Goal: Find specific page/section: Find specific page/section

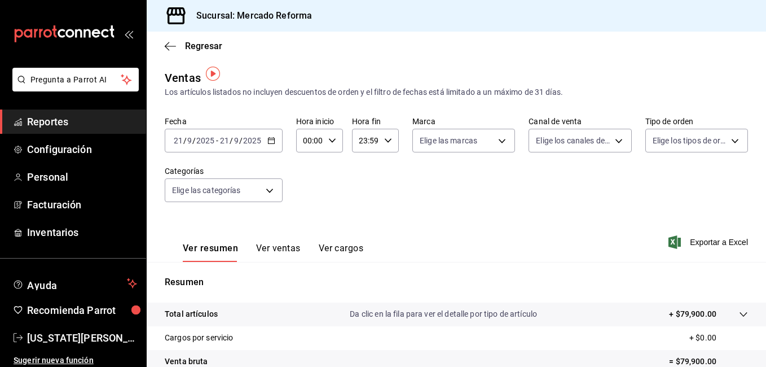
scroll to position [5, 0]
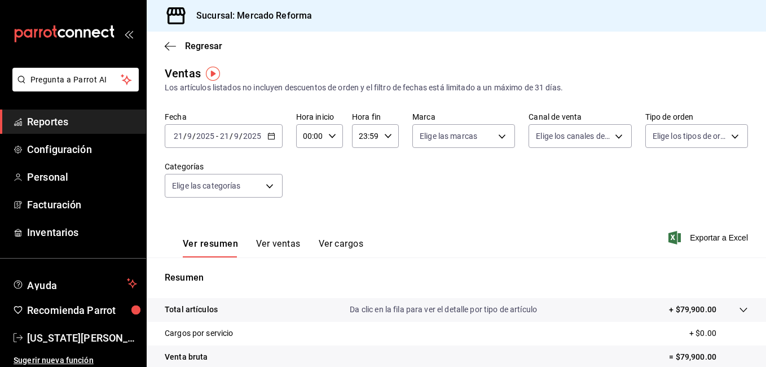
click at [397, 215] on div "Ver resumen Ver ventas Ver cargos Exportar a Excel" at bounding box center [456, 234] width 619 height 46
click at [40, 130] on link "Reportes" at bounding box center [73, 121] width 146 height 24
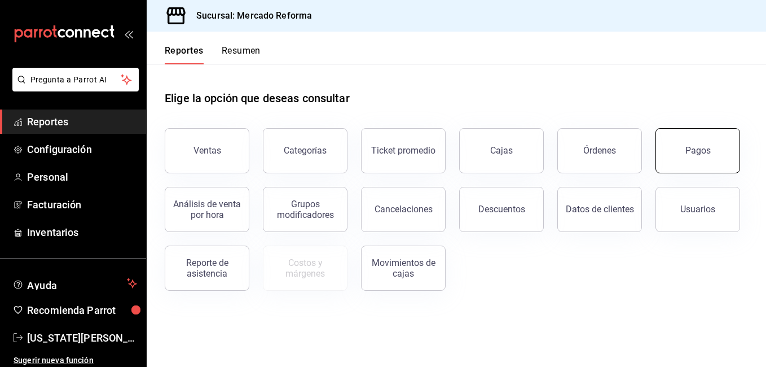
click at [699, 167] on button "Pagos" at bounding box center [697, 150] width 85 height 45
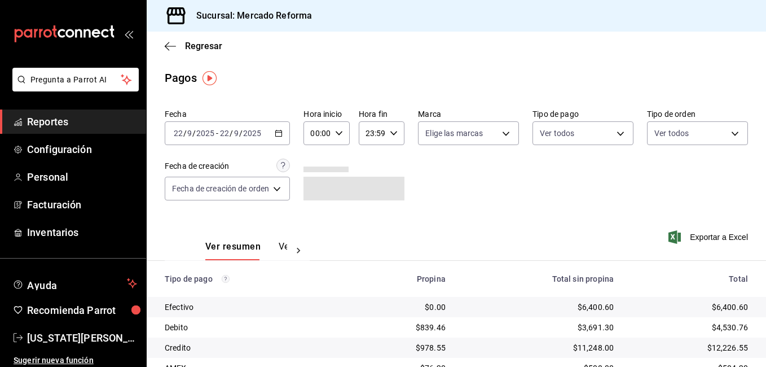
click at [66, 125] on span "Reportes" at bounding box center [82, 121] width 110 height 15
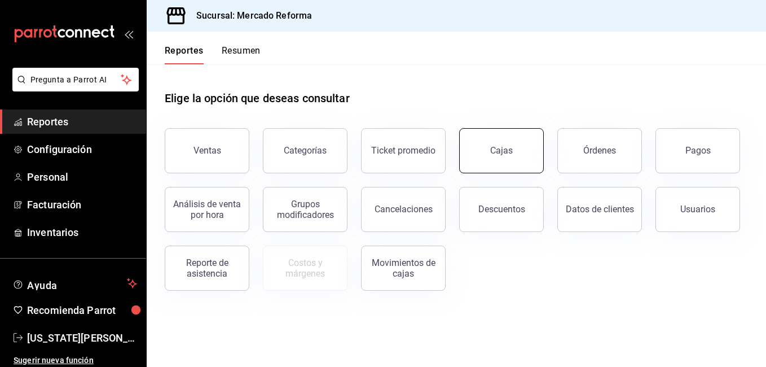
click at [488, 158] on link "Cajas" at bounding box center [501, 150] width 85 height 45
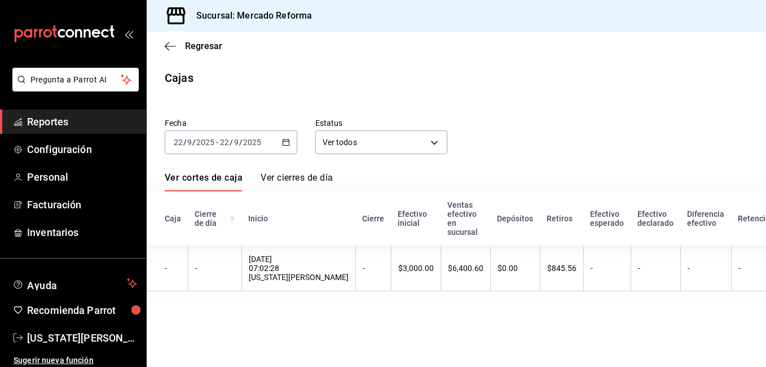
click at [61, 128] on span "Reportes" at bounding box center [82, 121] width 110 height 15
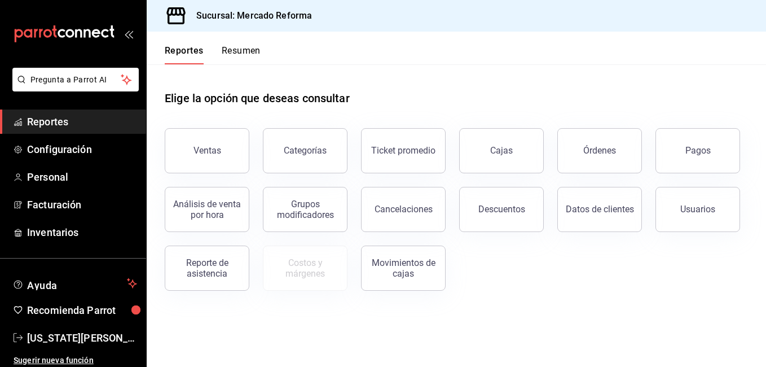
click at [546, 99] on div "Elige la opción que deseas consultar" at bounding box center [456, 89] width 583 height 50
click at [506, 157] on link "Cajas" at bounding box center [501, 150] width 85 height 45
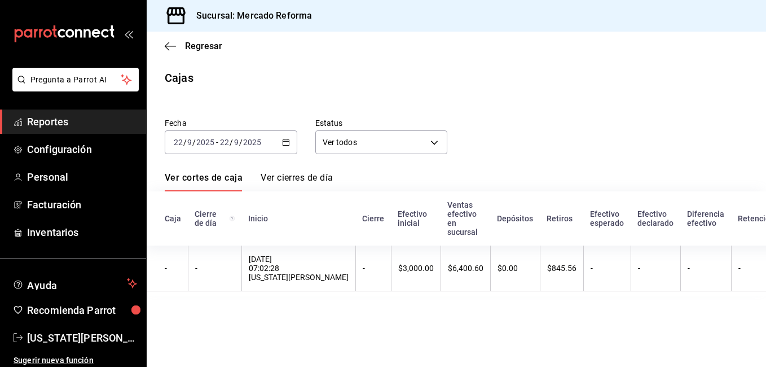
click at [412, 344] on main "Regresar Cajas Fecha [DATE] [DATE] - [DATE] [DATE] Estatus Ver todos ALL Ver co…" at bounding box center [456, 199] width 619 height 335
